Goal: Task Accomplishment & Management: Manage account settings

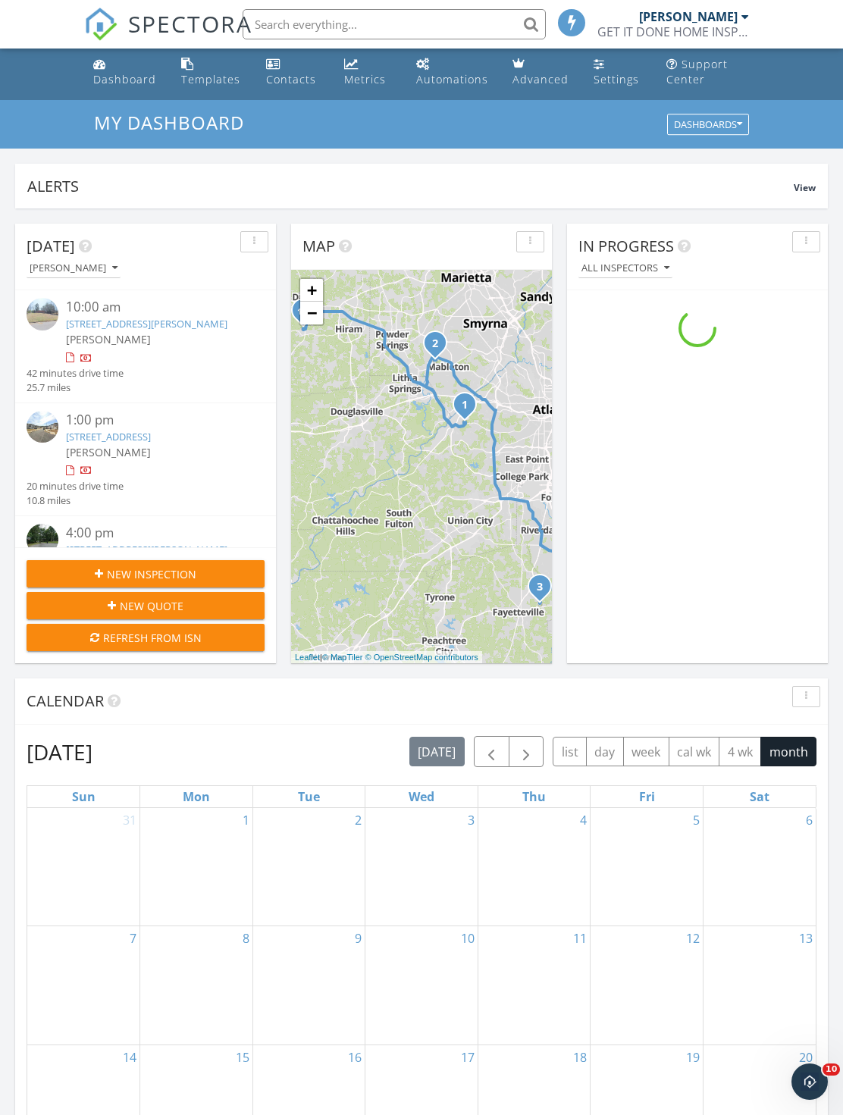
scroll to position [1380, 843]
click at [190, 347] on div "[PERSON_NAME]" at bounding box center [155, 339] width 179 height 16
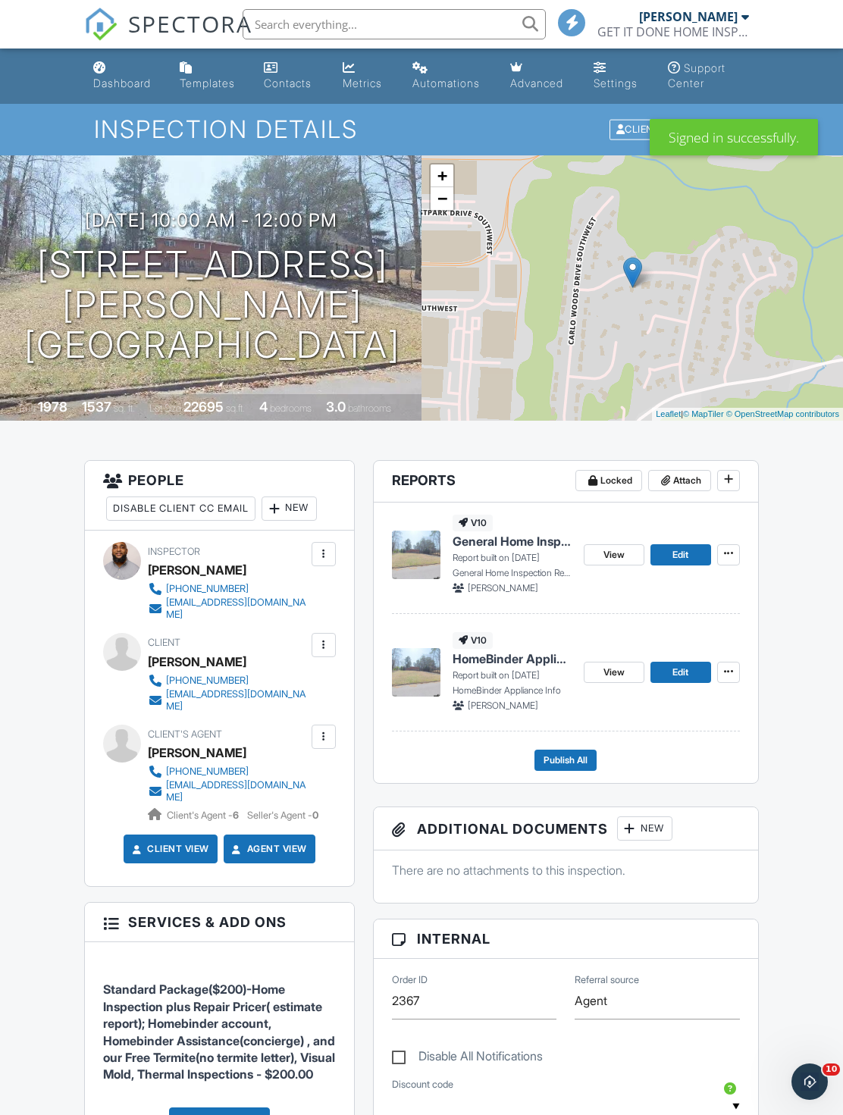
click at [126, 95] on link "Dashboard" at bounding box center [124, 76] width 74 height 43
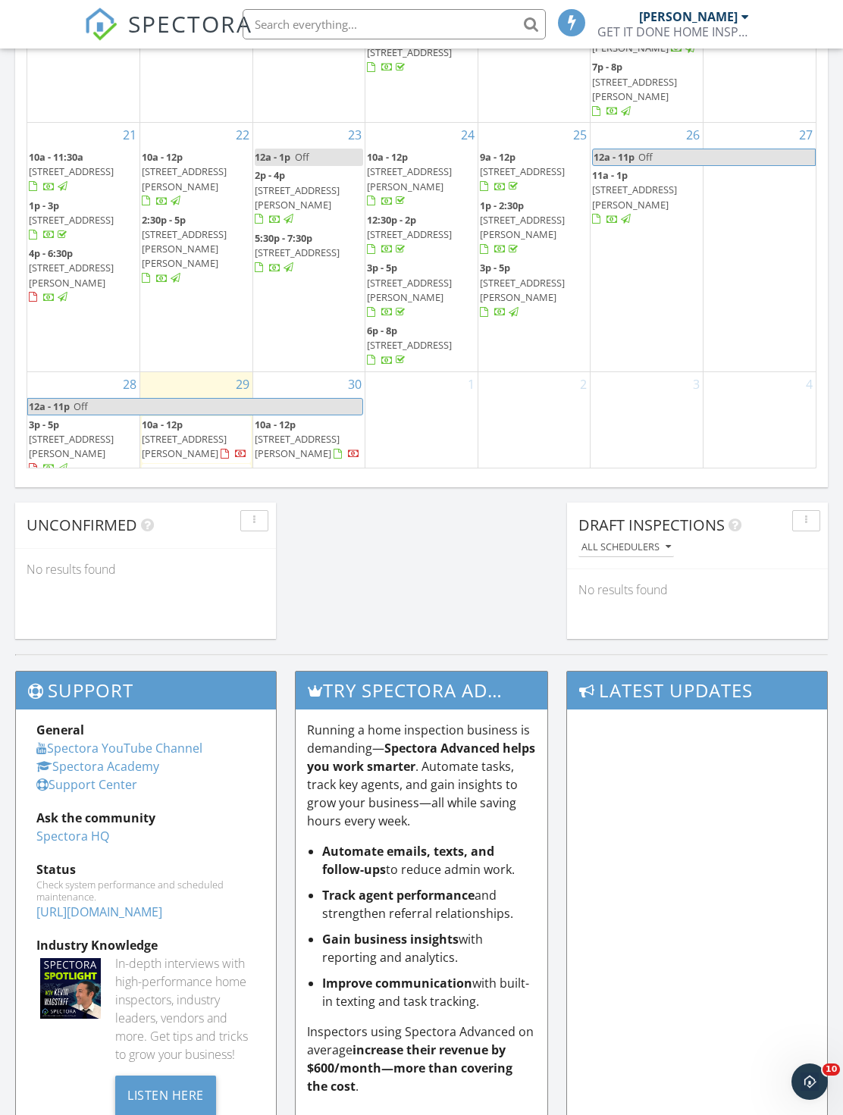
scroll to position [482, 0]
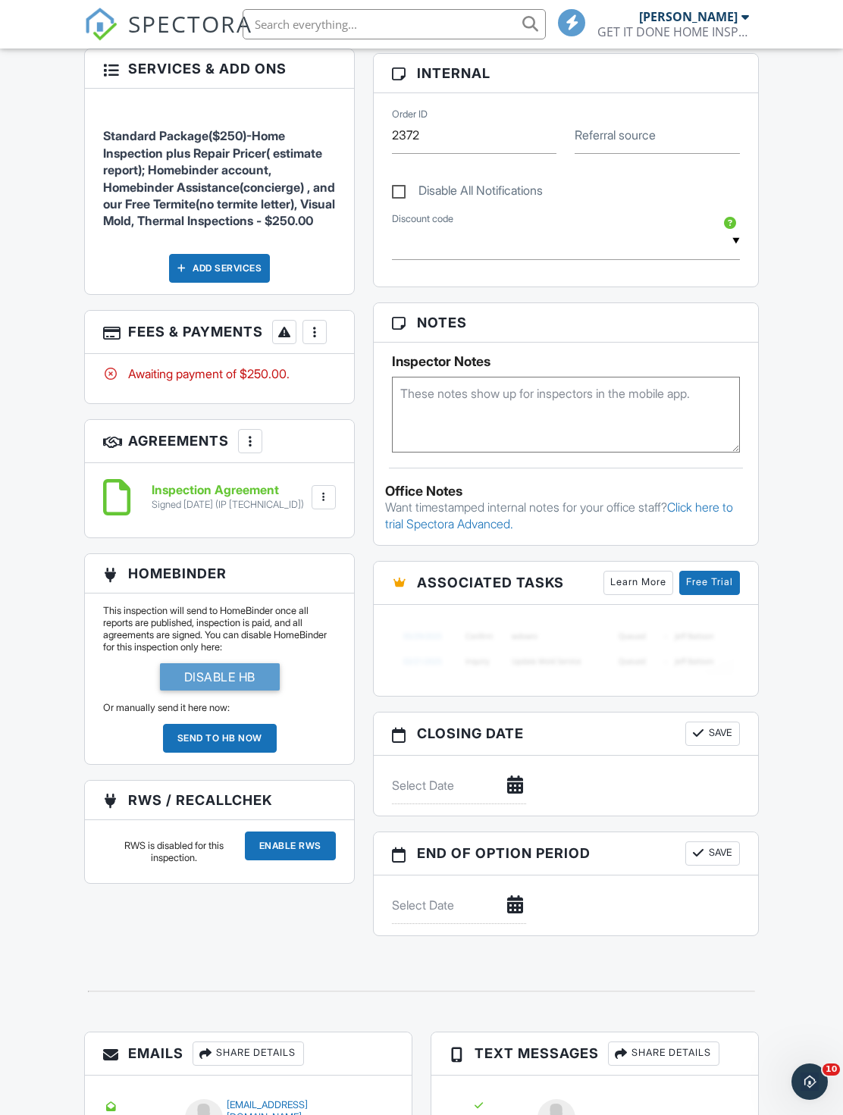
scroll to position [768, 0]
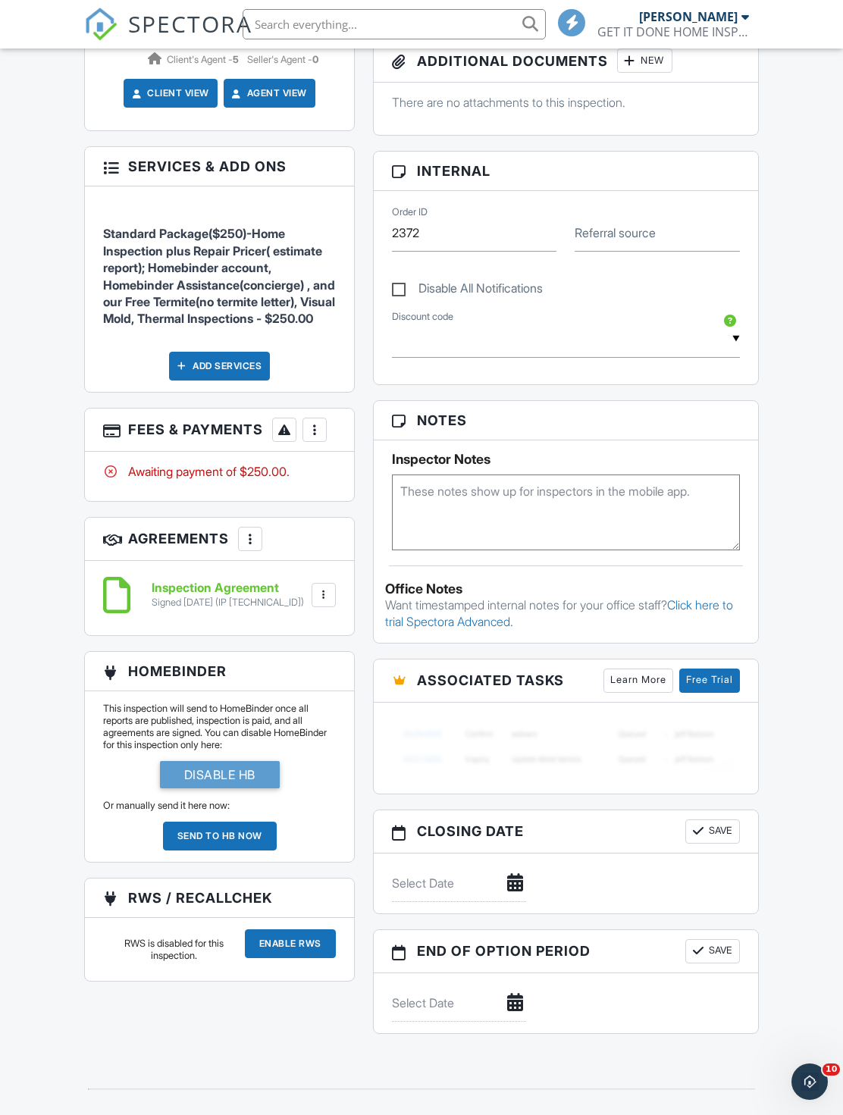
click at [314, 442] on div "More" at bounding box center [314, 430] width 24 height 24
click at [422, 608] on li "Paid In Full" at bounding box center [391, 590] width 158 height 38
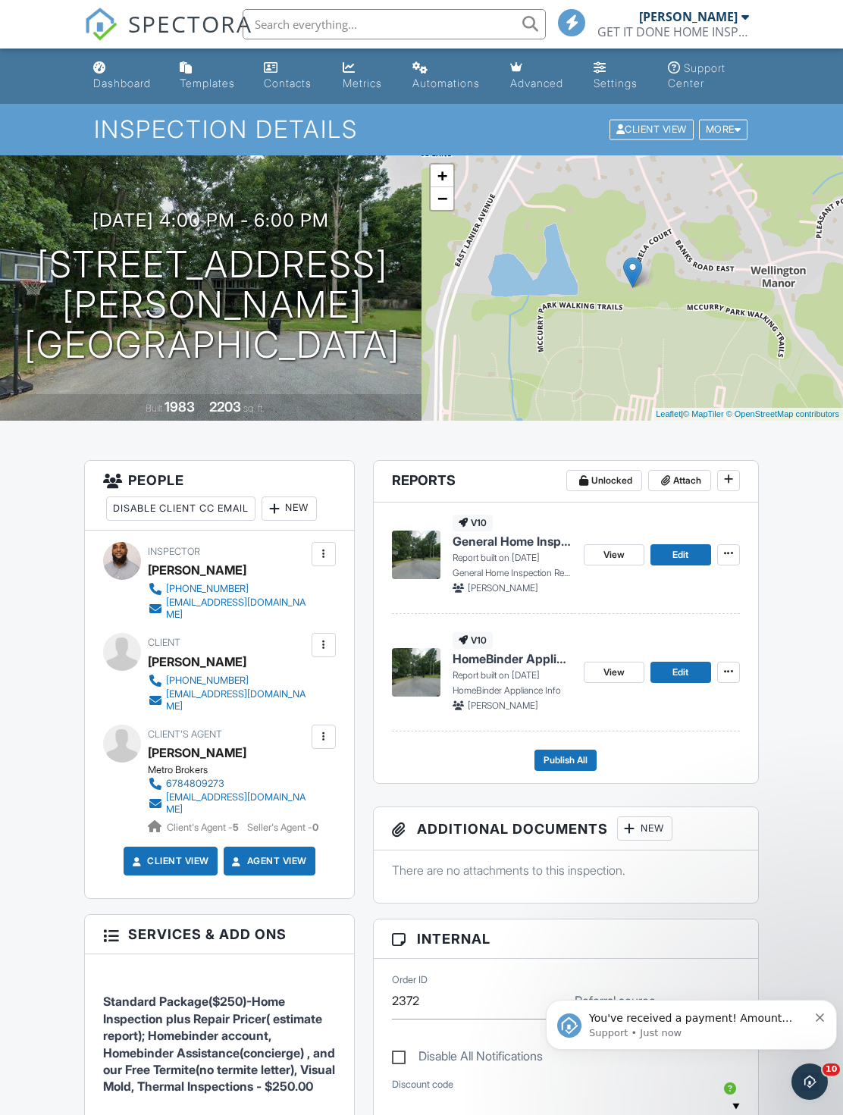
click at [107, 119] on h1 "Inspection Details" at bounding box center [421, 129] width 655 height 27
click at [136, 79] on div "Dashboard" at bounding box center [122, 83] width 58 height 13
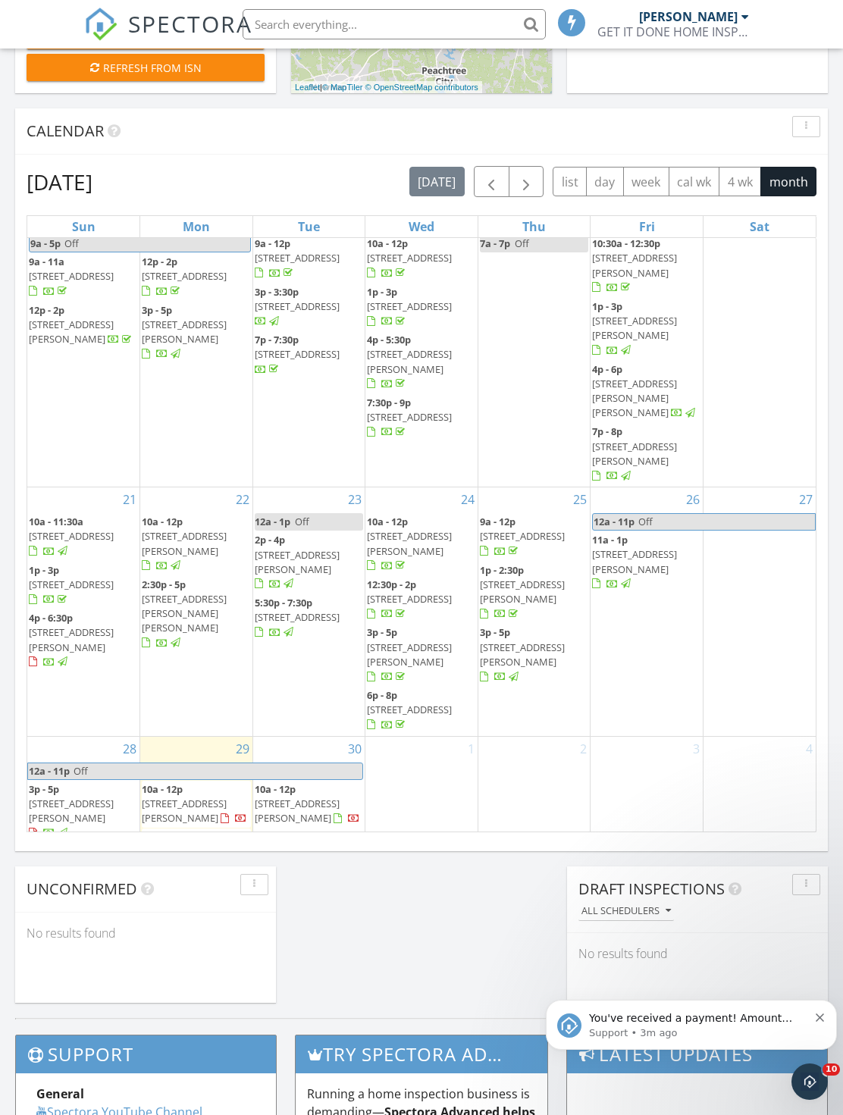
scroll to position [482, 0]
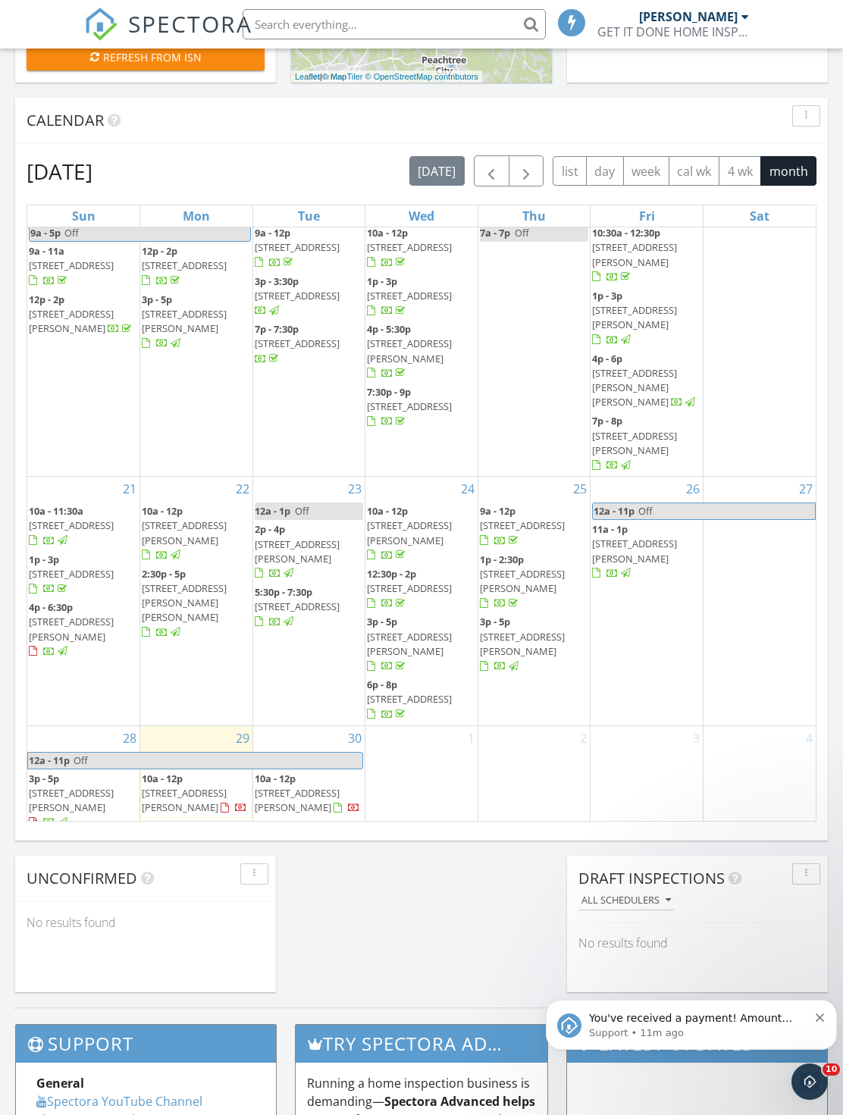
click at [445, 31] on input "text" at bounding box center [393, 24] width 303 height 30
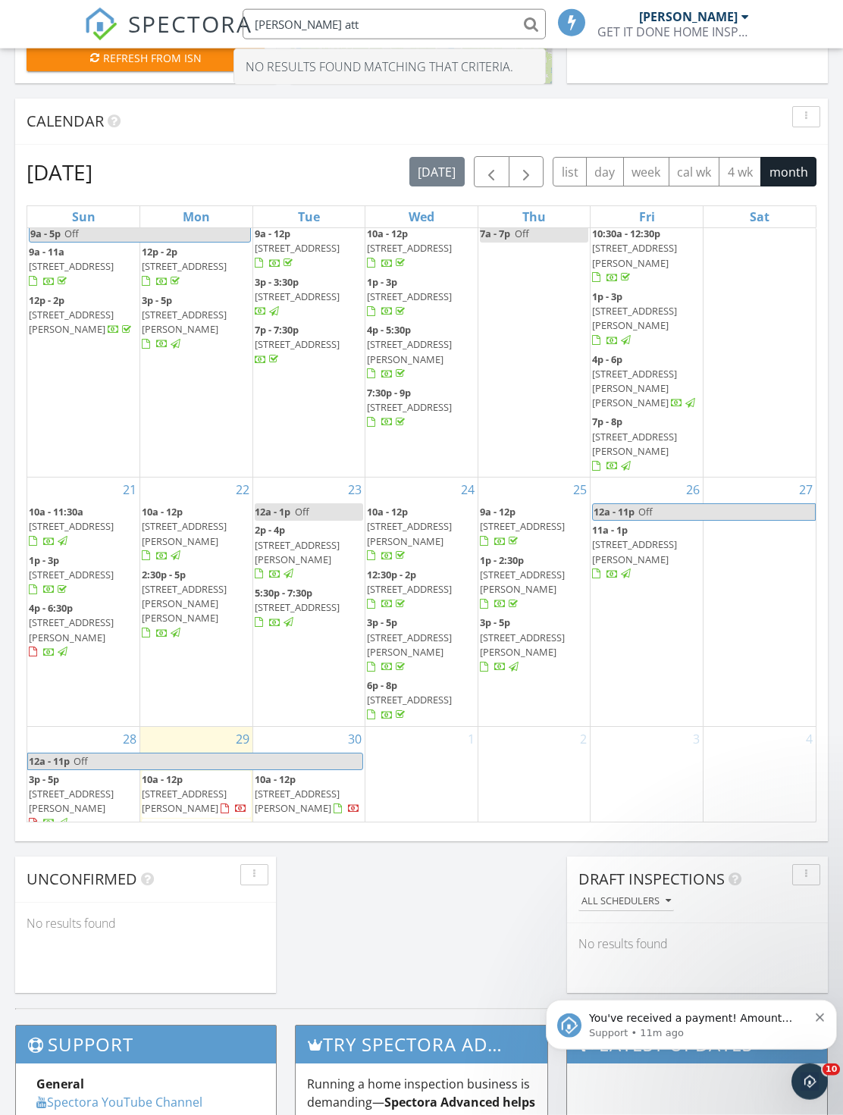
click at [292, 30] on input "Ashley att" at bounding box center [393, 24] width 303 height 30
click at [296, 16] on input "Ashley att" at bounding box center [393, 24] width 303 height 30
click at [288, 33] on input "Ashley att" at bounding box center [393, 24] width 303 height 30
click at [280, 26] on input "Ashley att" at bounding box center [393, 24] width 303 height 30
type input "A"
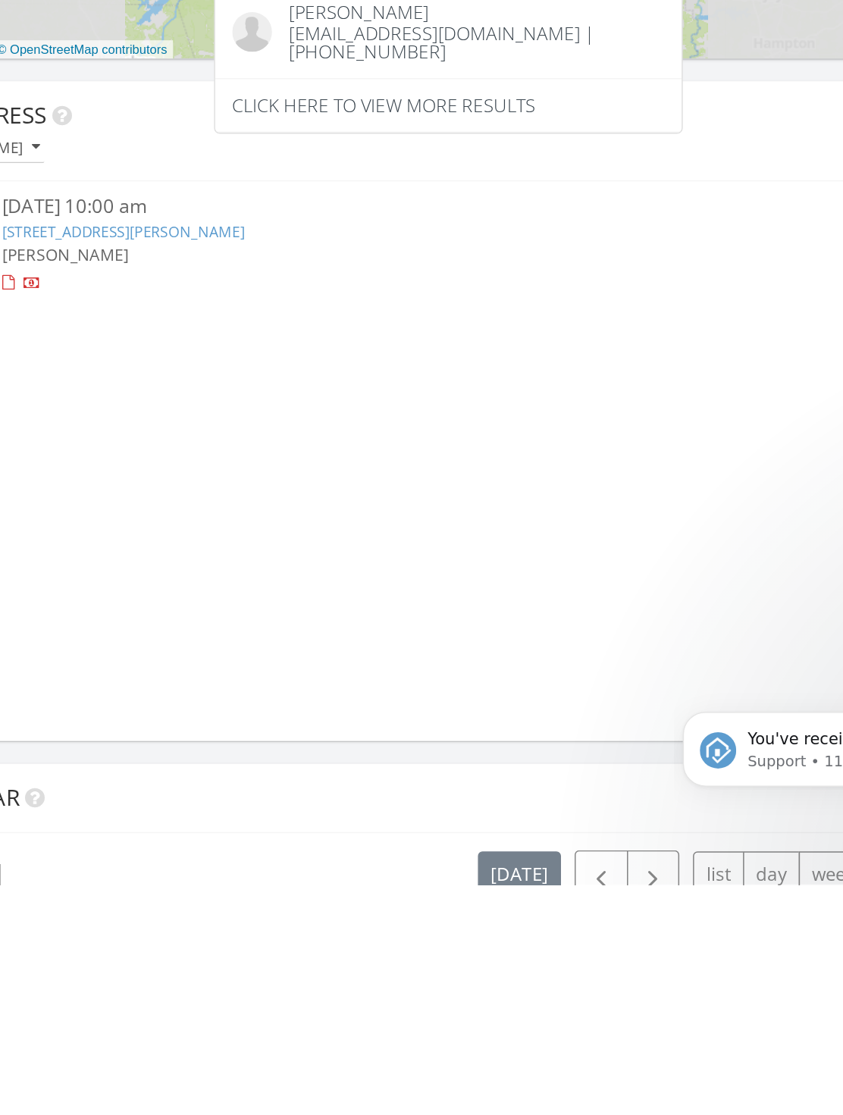
scroll to position [8, 8]
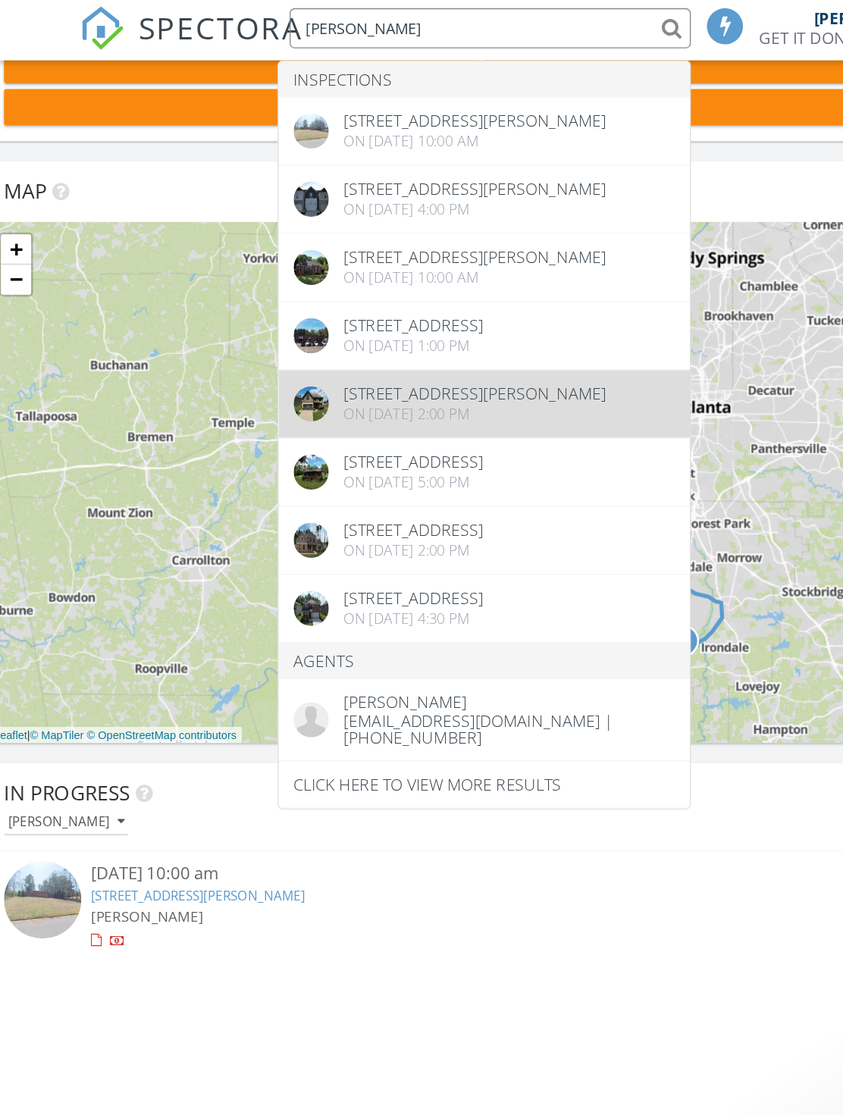
type input "[PERSON_NAME]"
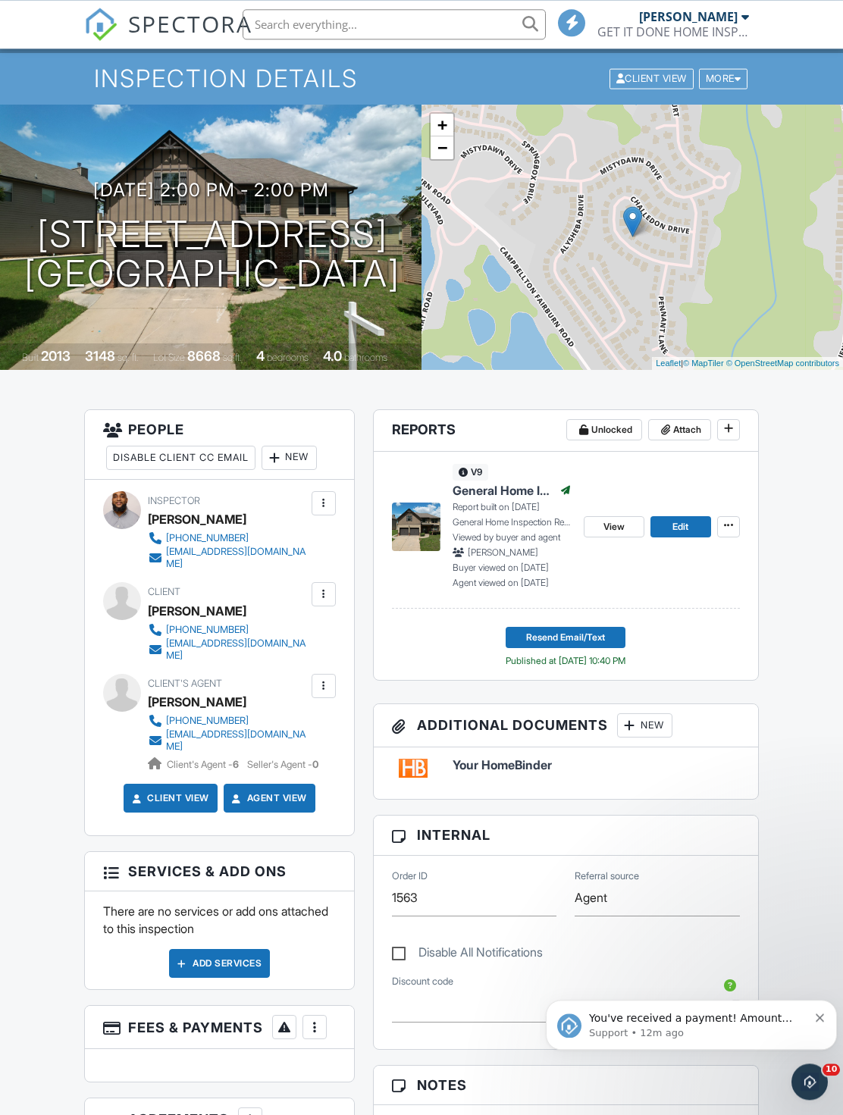
scroll to position [51, 0]
click at [186, 45] on link "SPECTORA" at bounding box center [168, 36] width 168 height 32
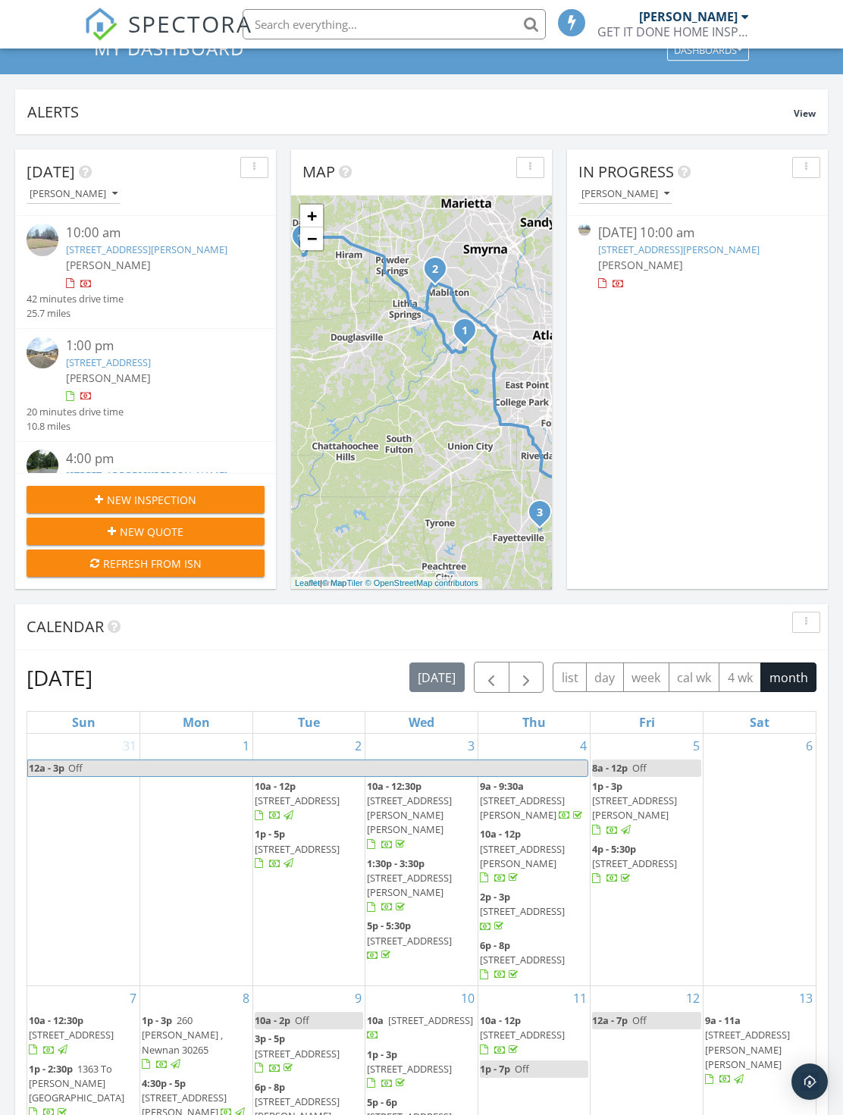
scroll to position [83, 0]
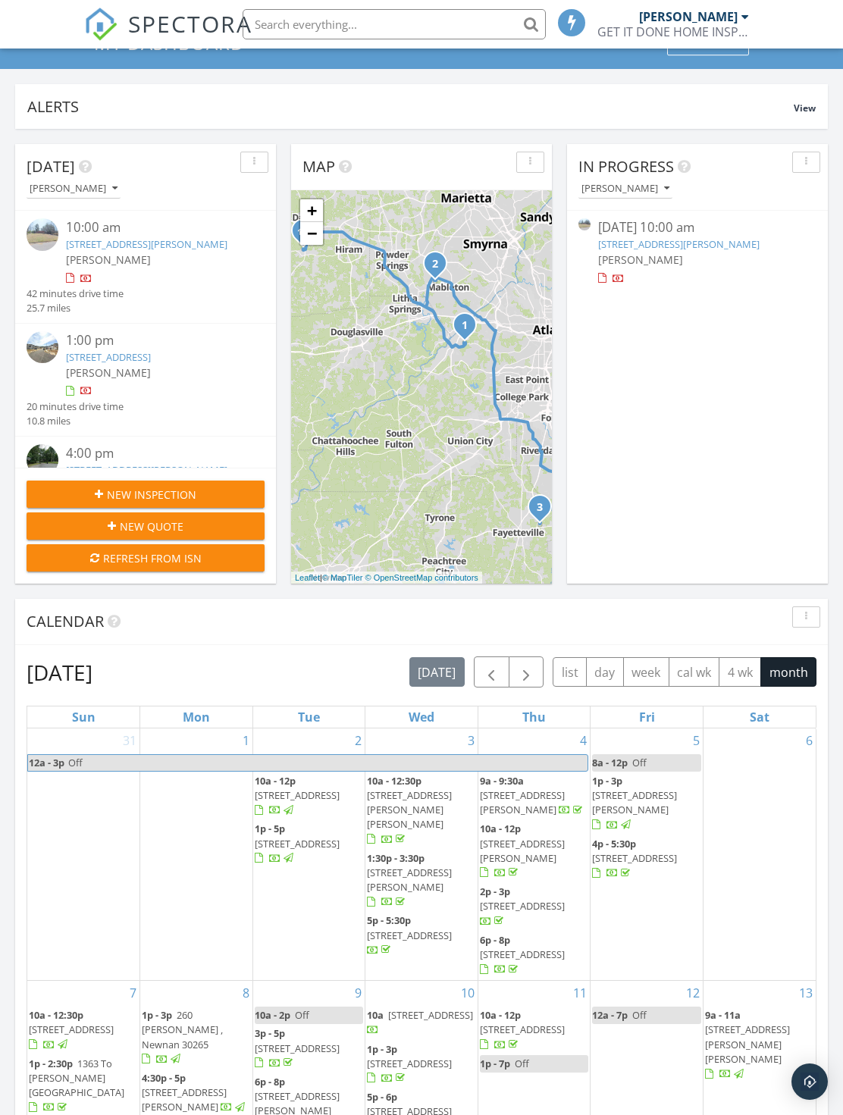
click at [165, 267] on div "[PERSON_NAME]" at bounding box center [155, 260] width 179 height 16
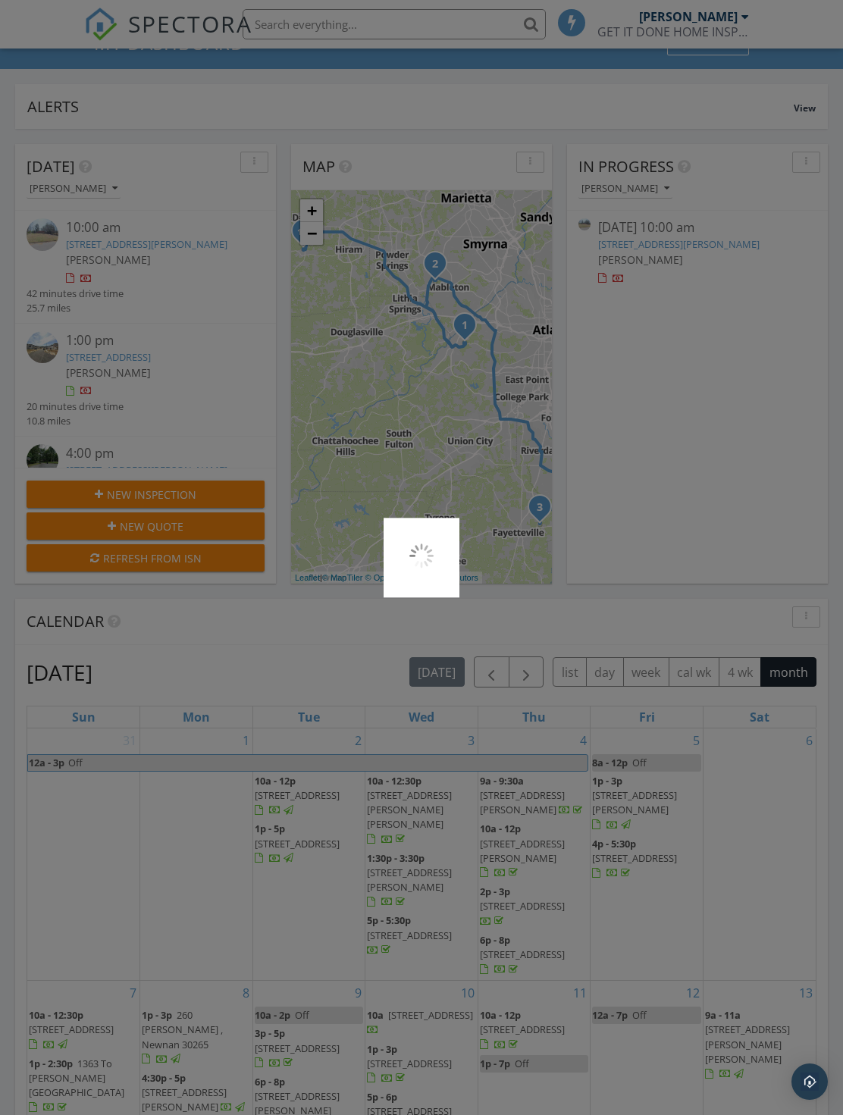
click at [189, 266] on div at bounding box center [421, 557] width 843 height 1115
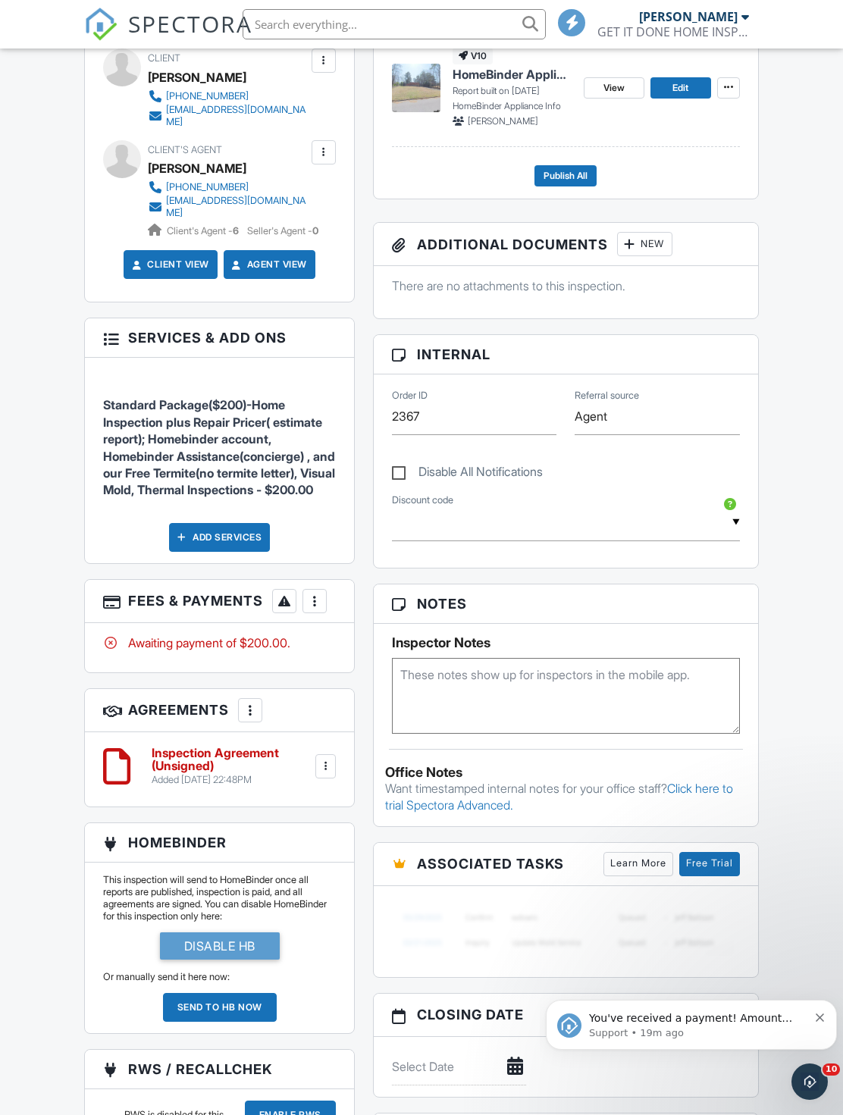
click at [324, 607] on div "More" at bounding box center [314, 601] width 24 height 24
click at [327, 613] on div "More" at bounding box center [314, 601] width 24 height 24
click at [380, 770] on div "Paid In Full" at bounding box center [391, 761] width 146 height 18
